Goal: Transaction & Acquisition: Purchase product/service

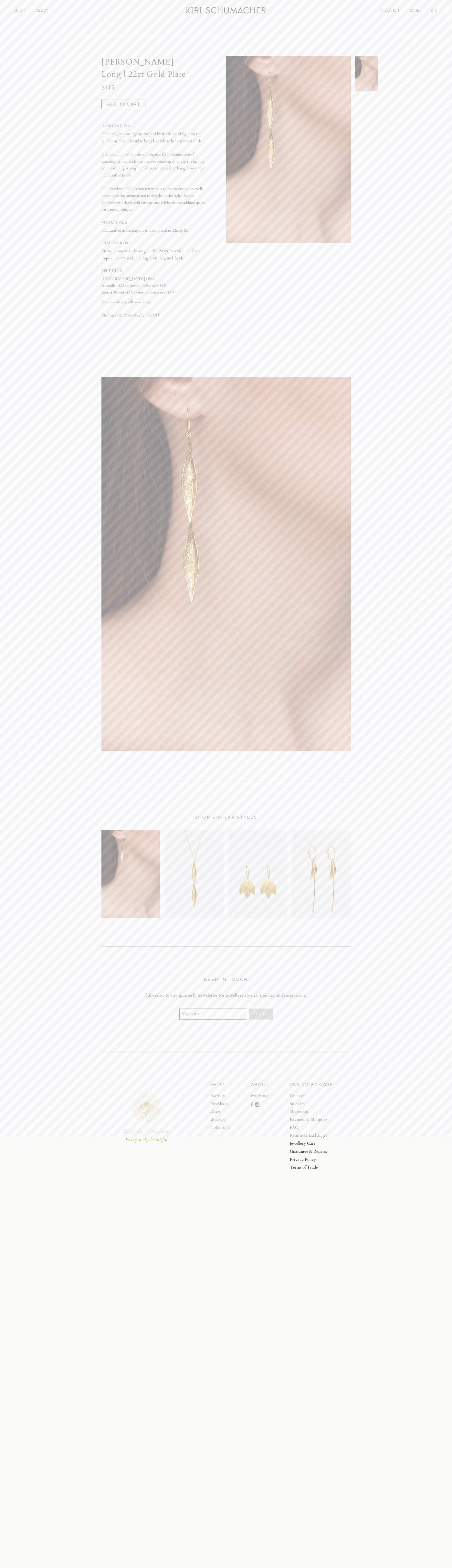
click at [123, 104] on button "Add to cart" at bounding box center [123, 104] width 44 height 10
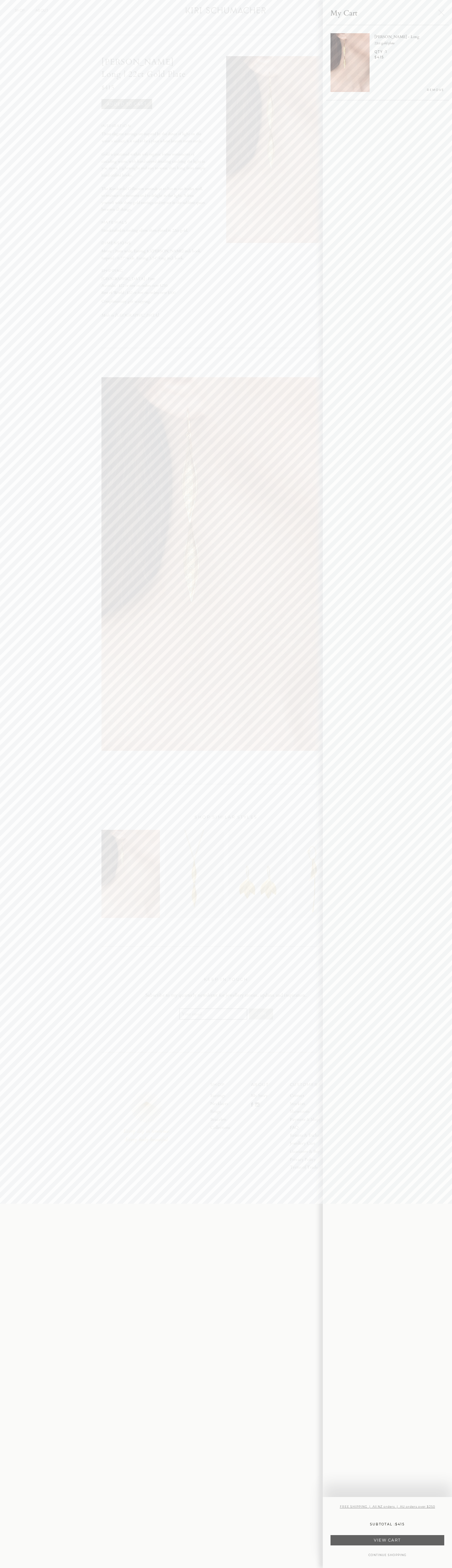
click at [387, 1540] on link "VIEW CART" at bounding box center [387, 1540] width 114 height 10
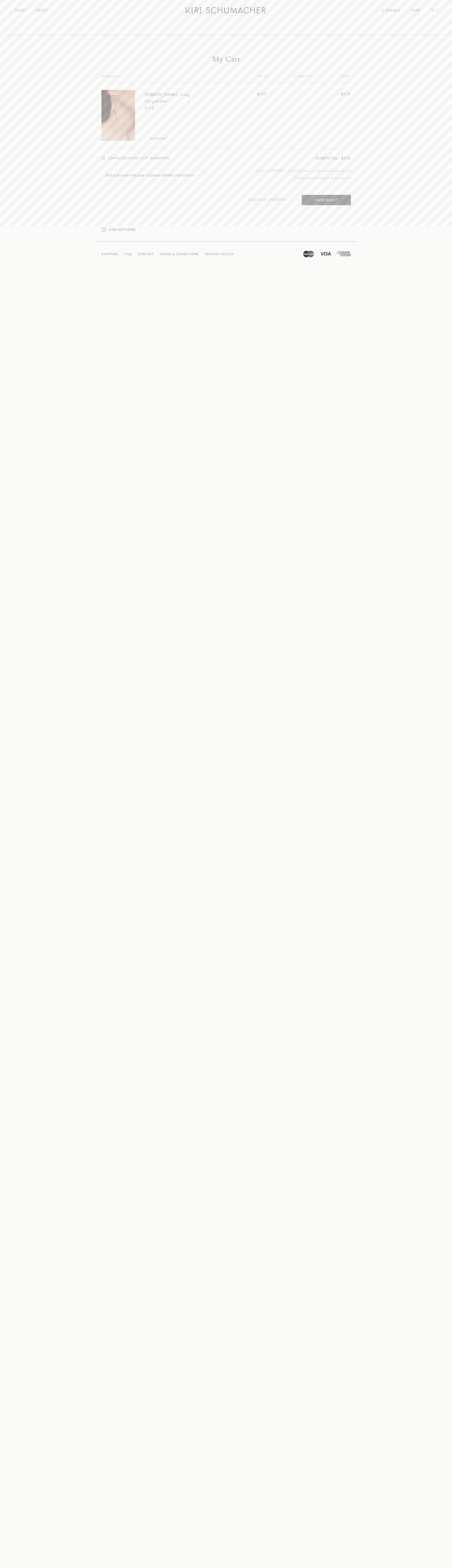
click at [326, 200] on button "Checkout" at bounding box center [326, 200] width 49 height 10
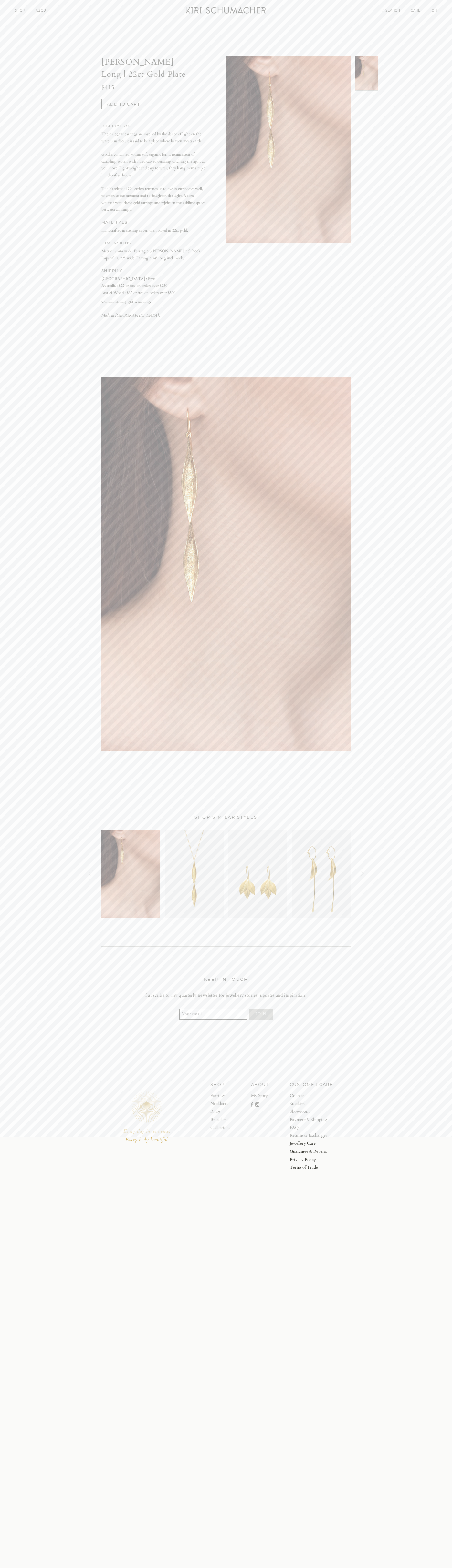
click at [433, 10] on icon "Cart" at bounding box center [432, 10] width 3 height 3
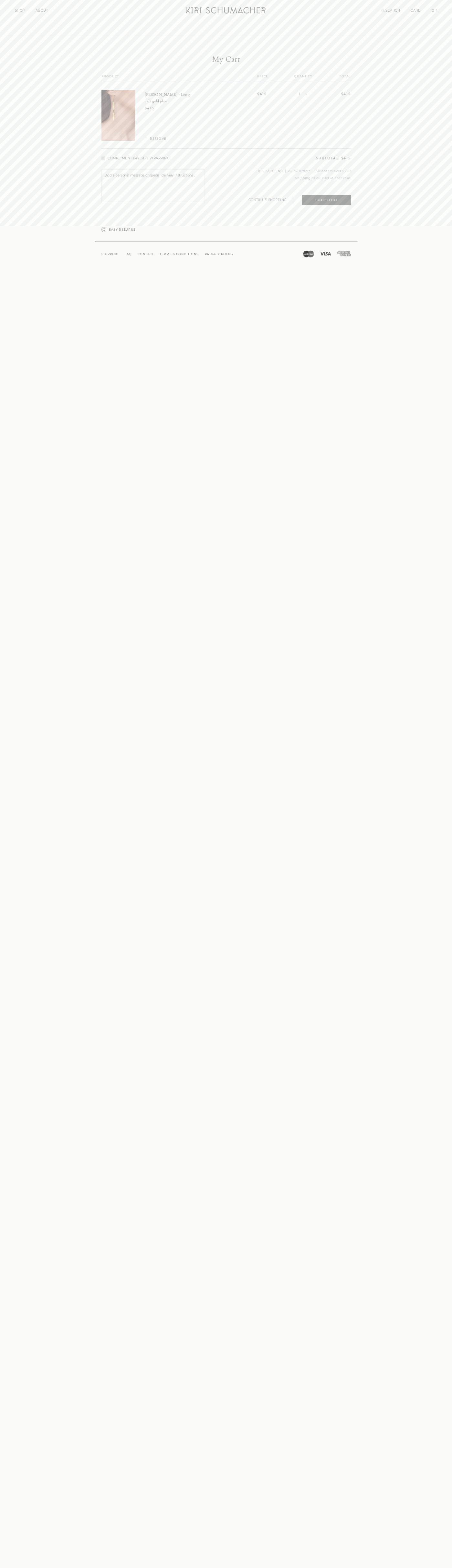
click at [155, 139] on span "REMOVE" at bounding box center [158, 139] width 17 height 4
